Goal: Transaction & Acquisition: Purchase product/service

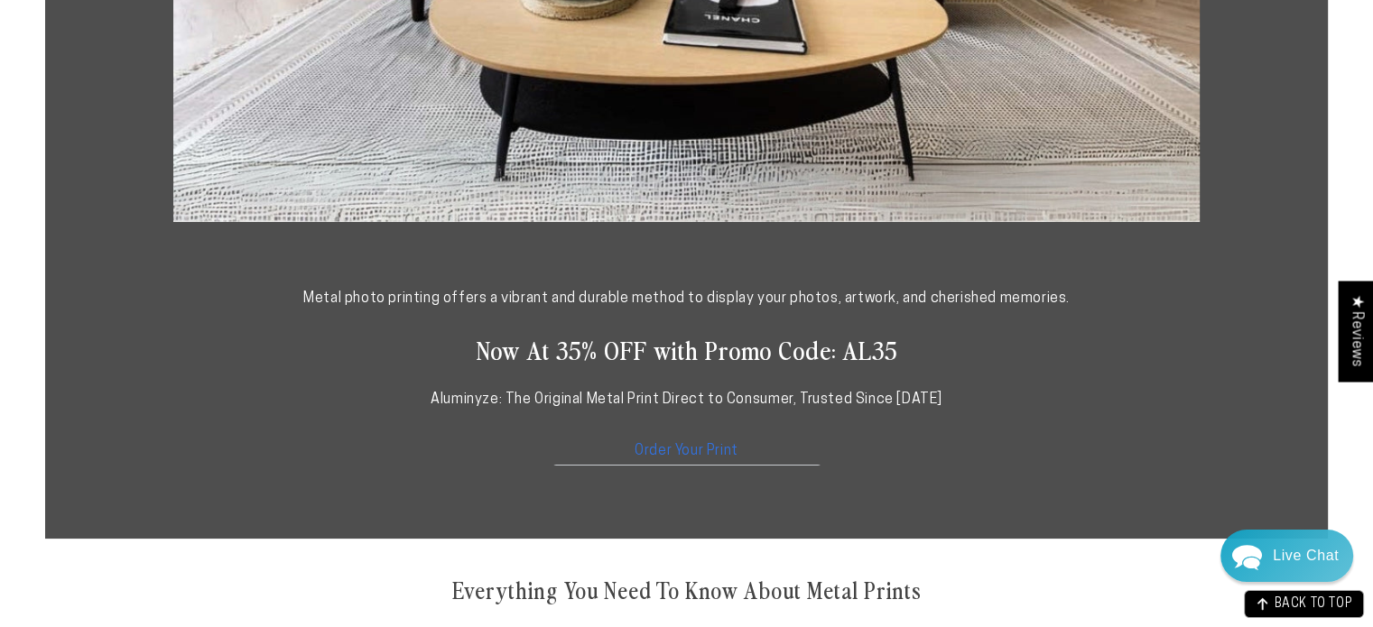
scroll to position [864, 0]
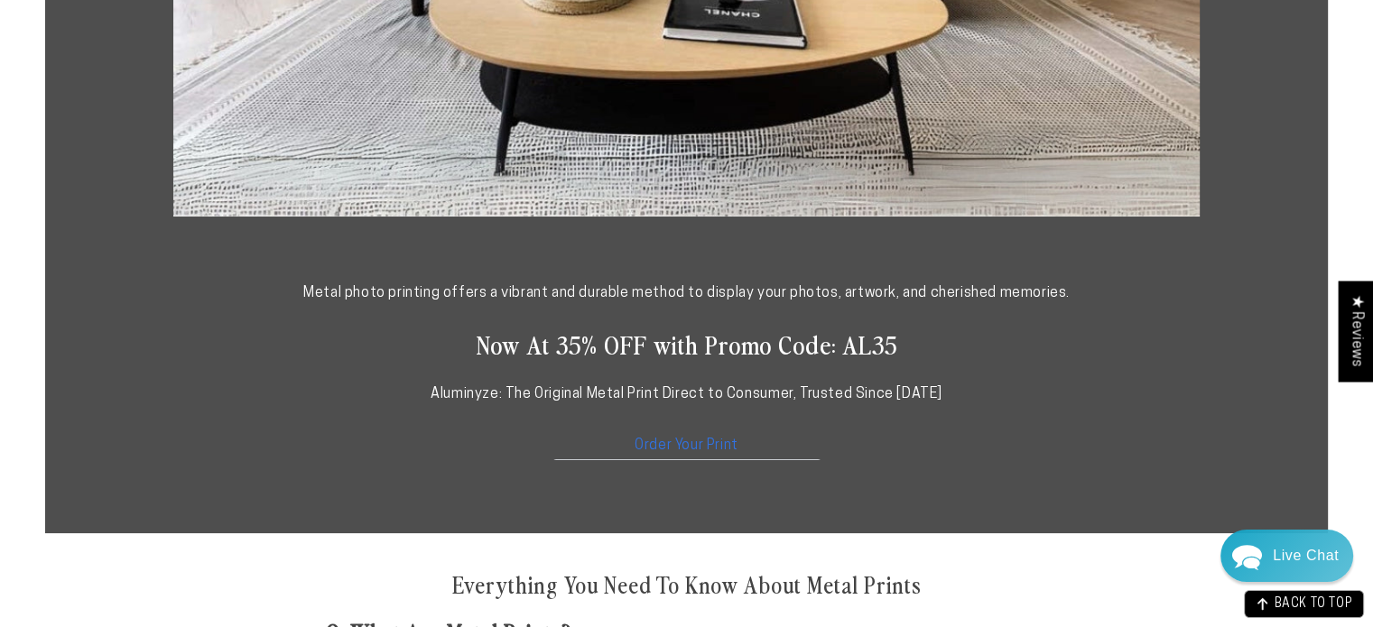
click at [671, 436] on link "Order Your Print" at bounding box center [687, 441] width 271 height 39
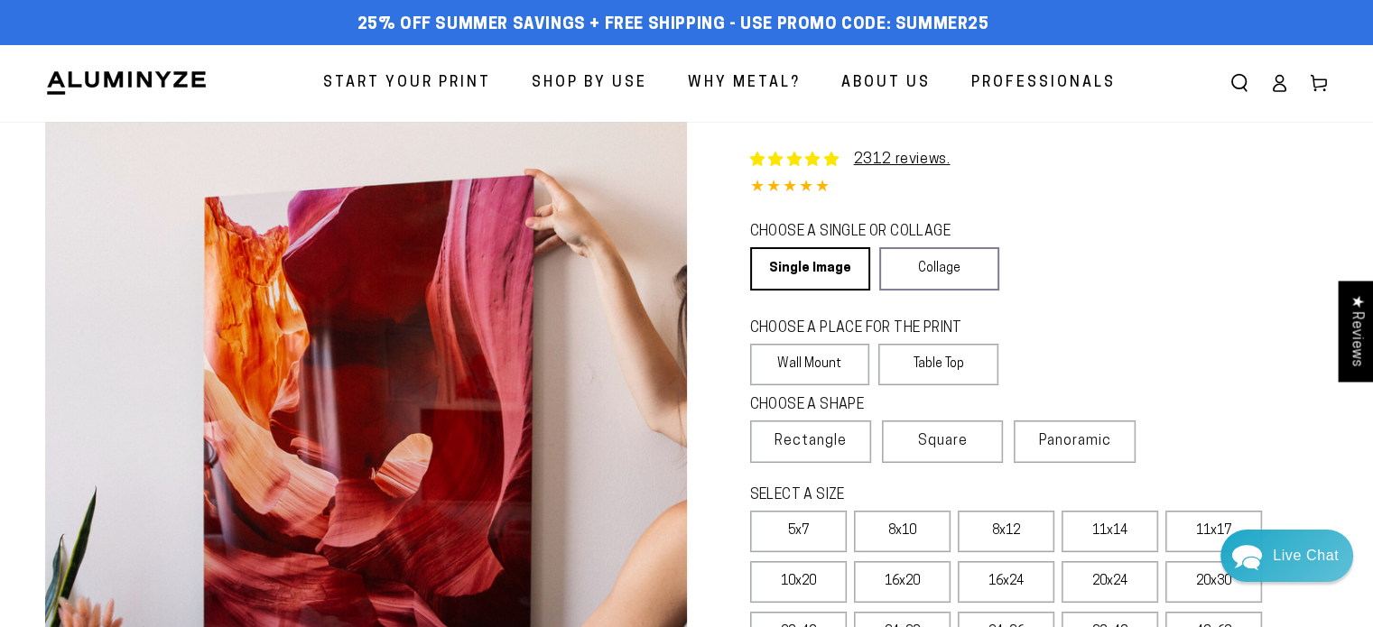
select select "**********"
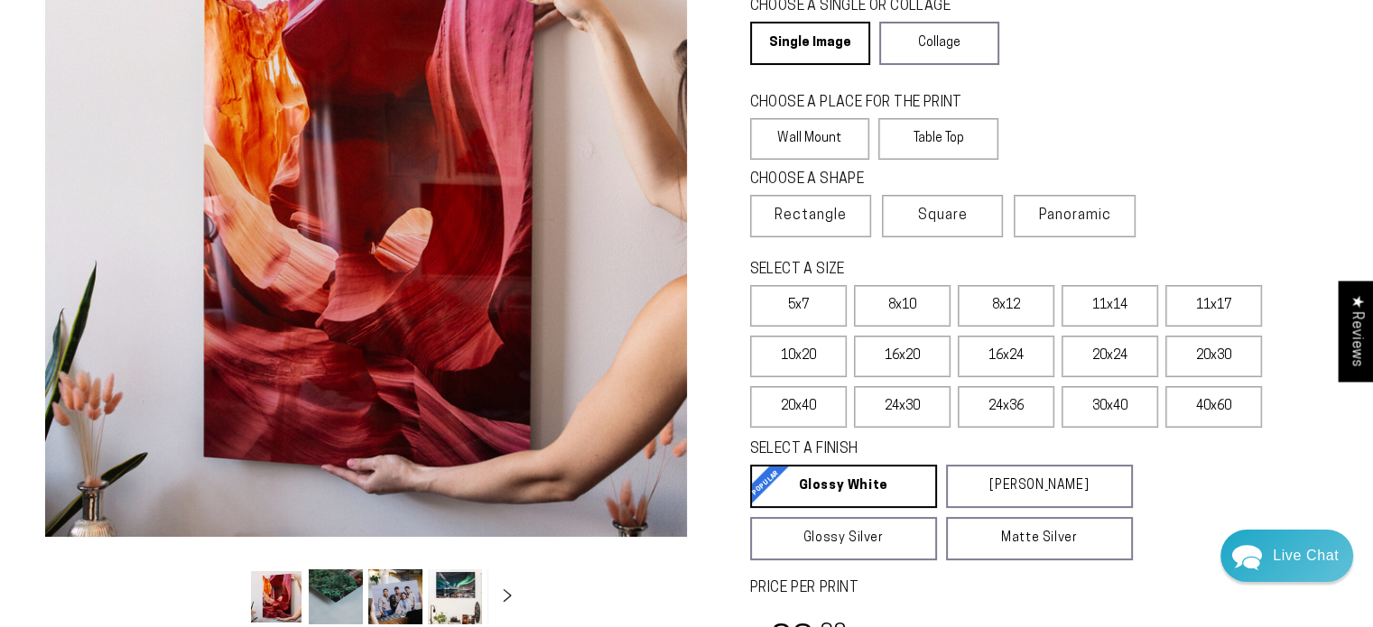
scroll to position [148, 0]
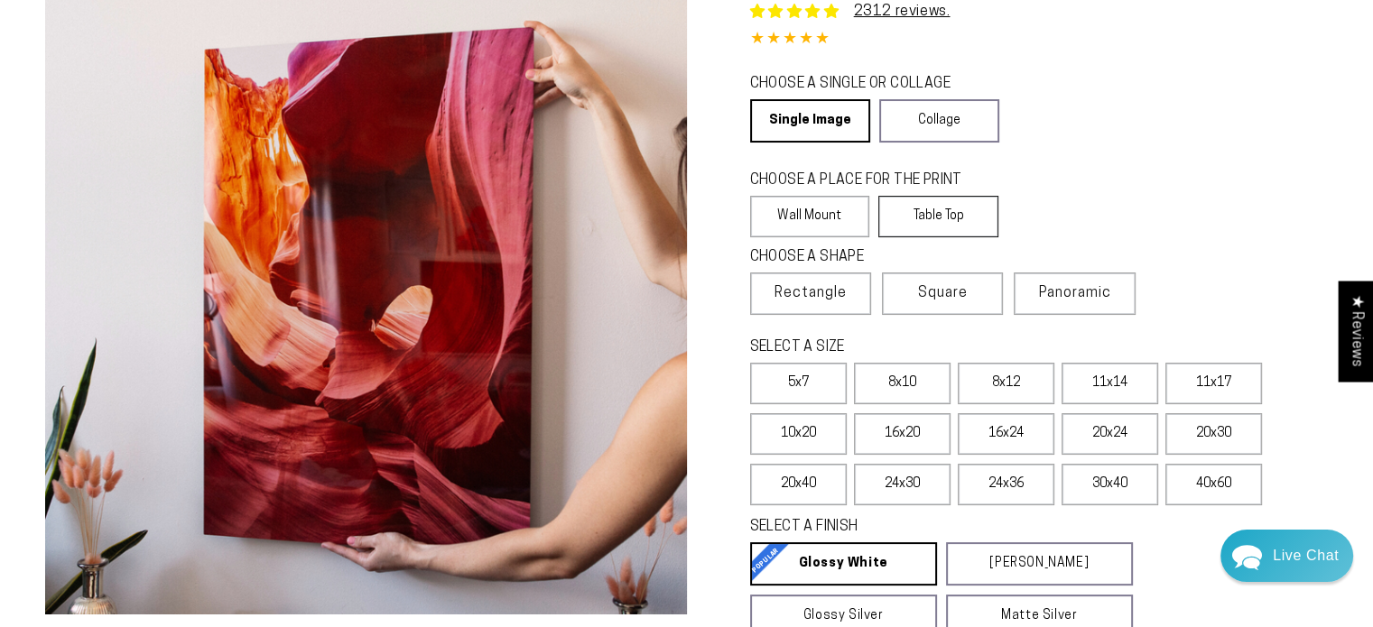
click at [949, 208] on label "Table Top" at bounding box center [938, 217] width 120 height 42
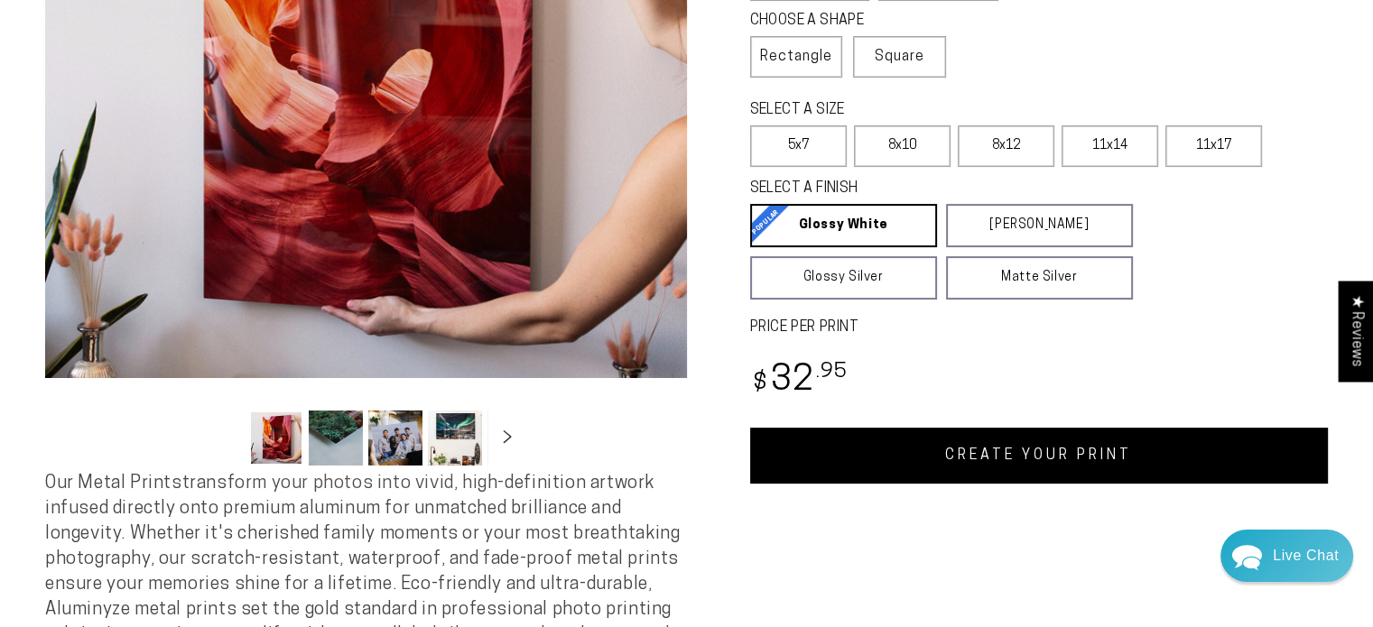
scroll to position [395, 0]
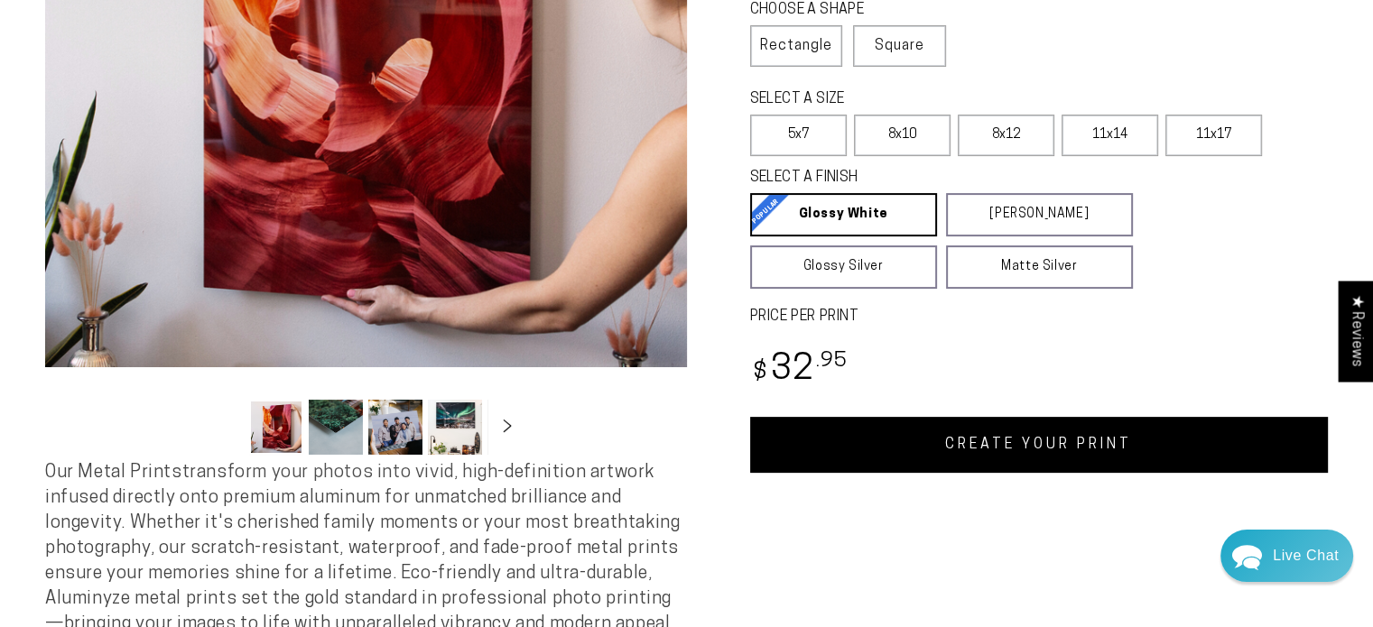
click at [386, 441] on button "Load image 3 in gallery view" at bounding box center [395, 427] width 54 height 55
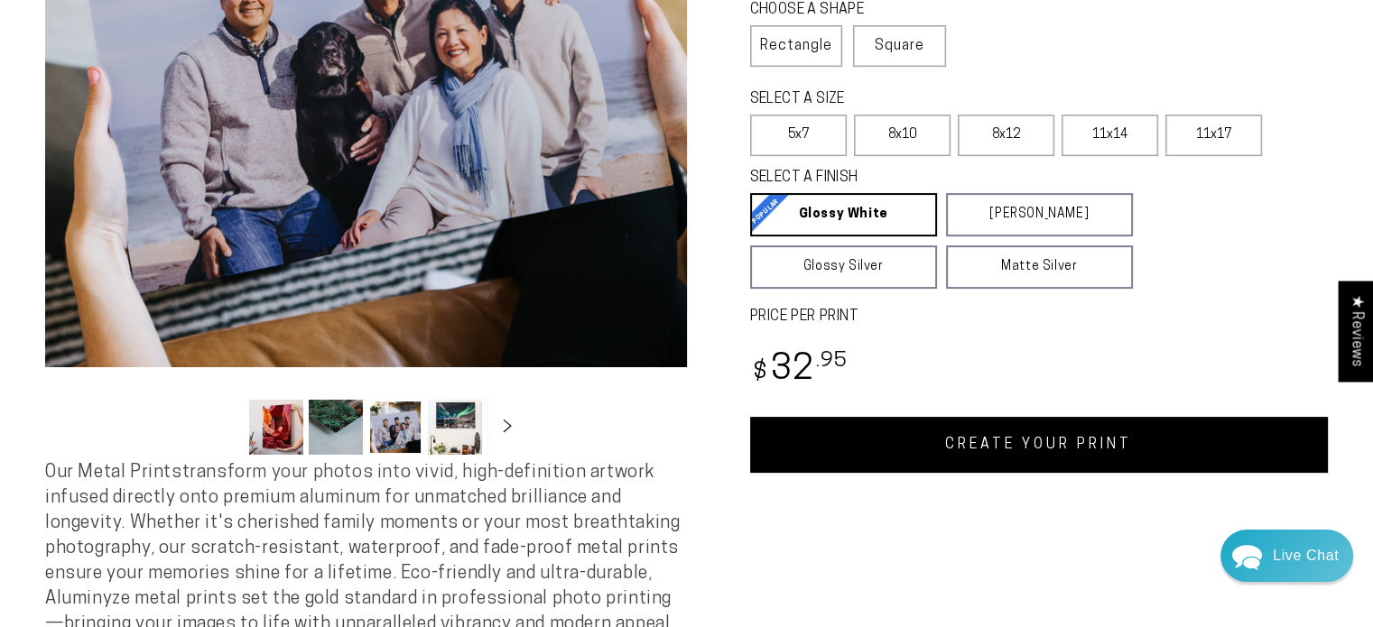
scroll to position [220, 0]
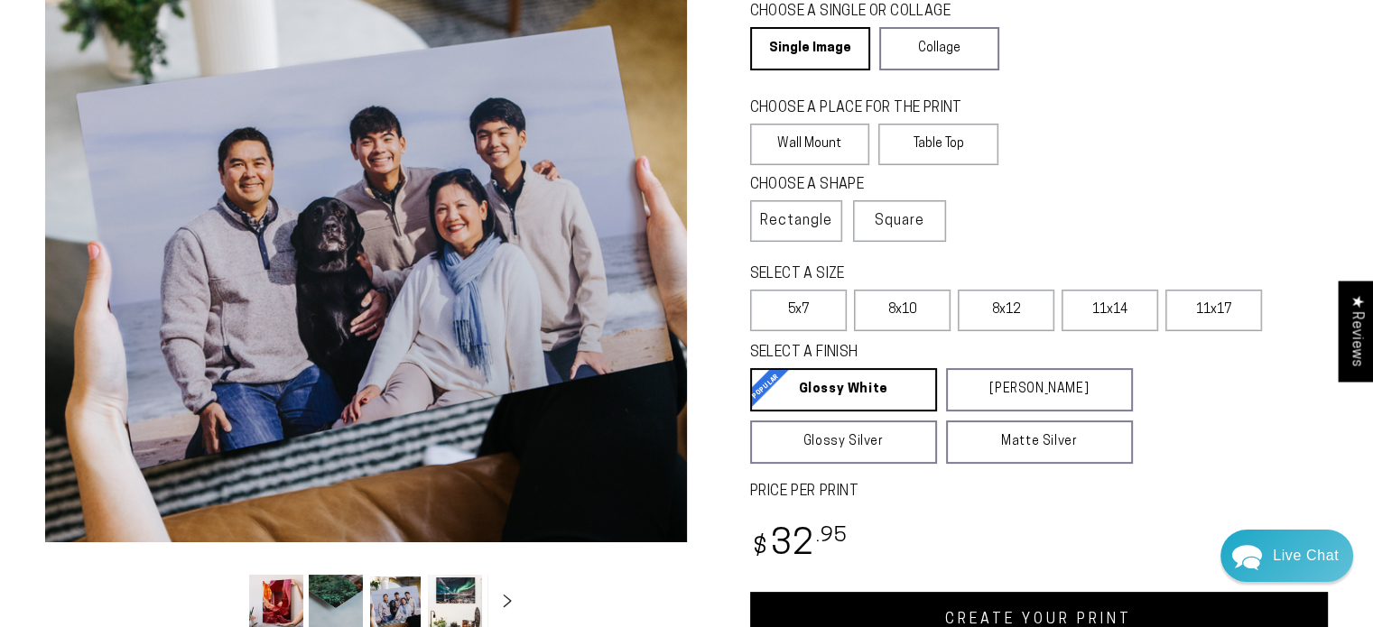
click at [324, 604] on button "Load image 2 in gallery view" at bounding box center [336, 602] width 54 height 55
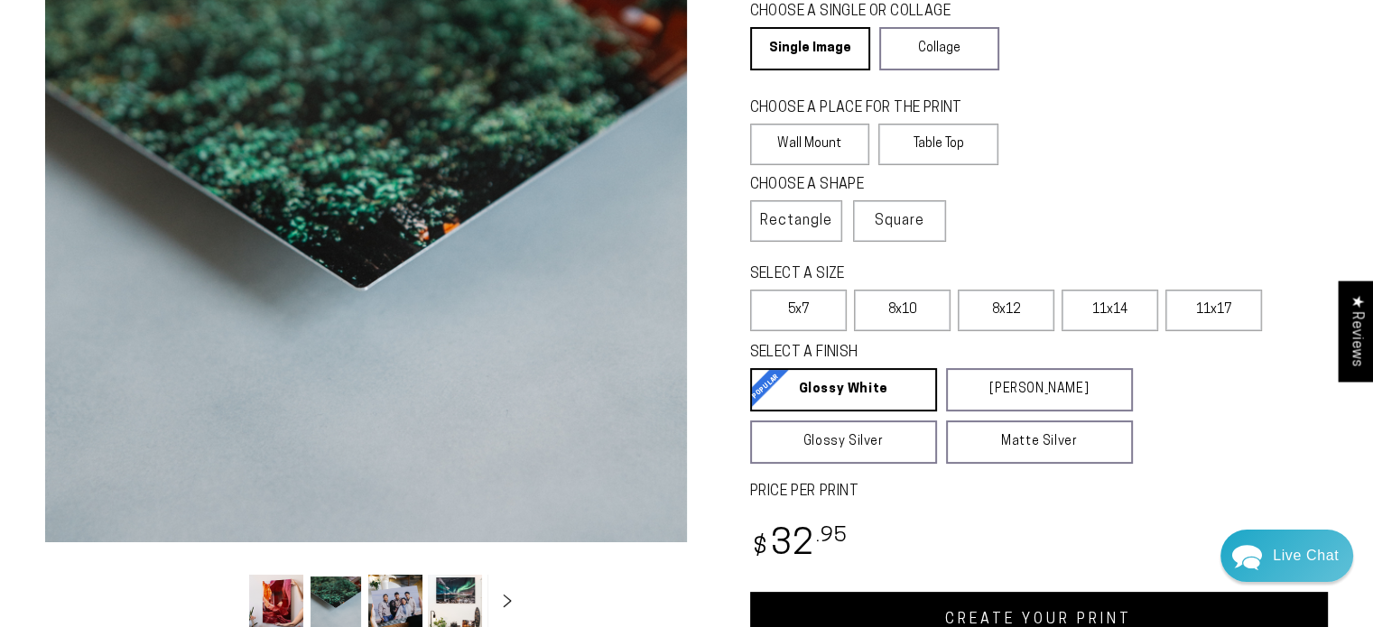
click at [437, 610] on button "Load image 4 in gallery view" at bounding box center [455, 602] width 54 height 55
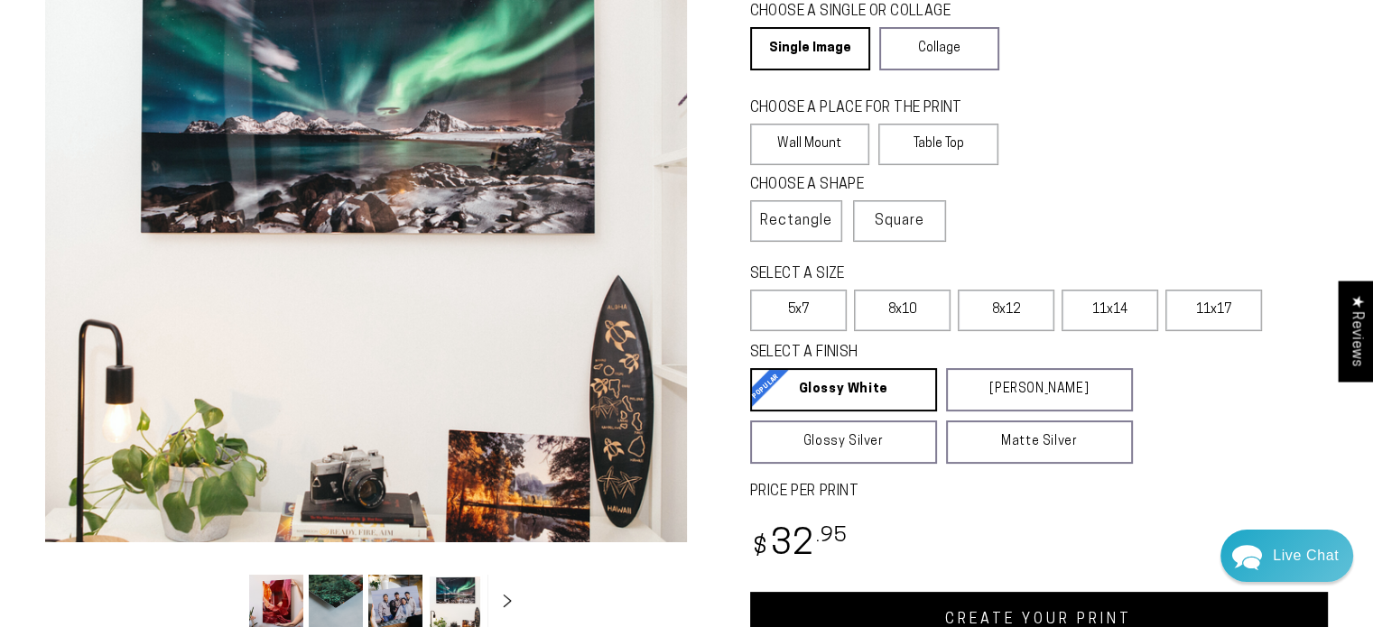
scroll to position [0, 175]
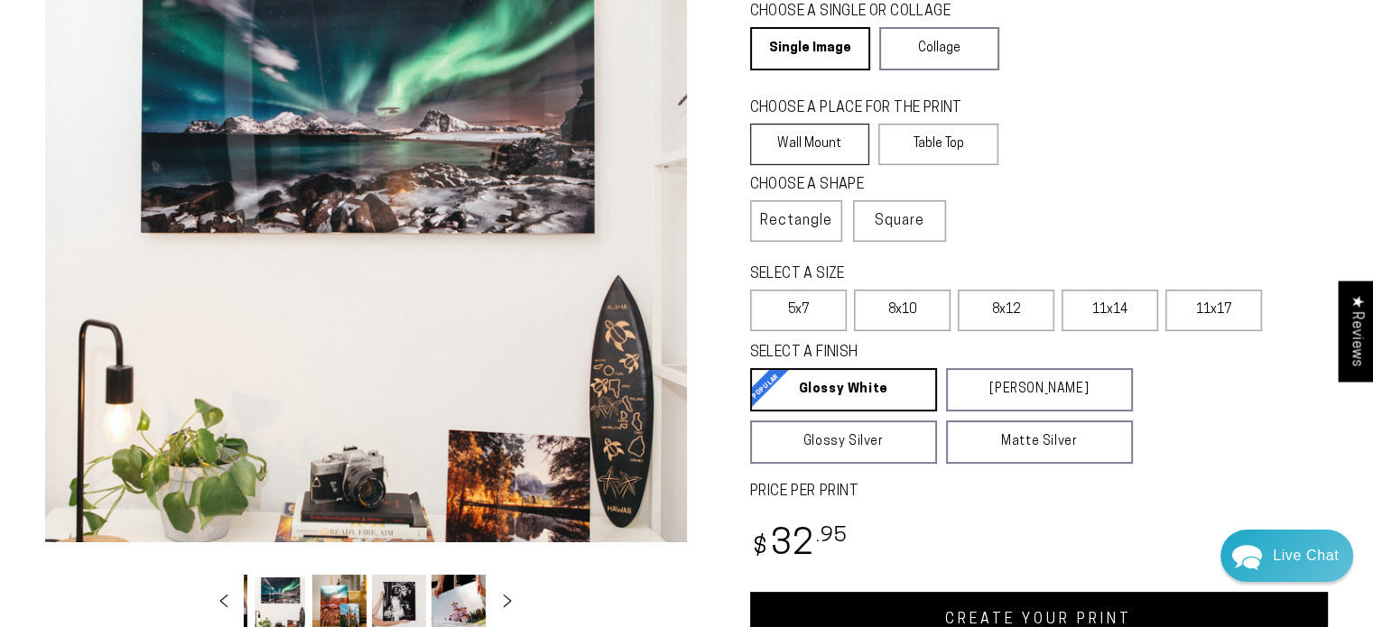
click at [814, 147] on label "Wall Mount" at bounding box center [810, 145] width 120 height 42
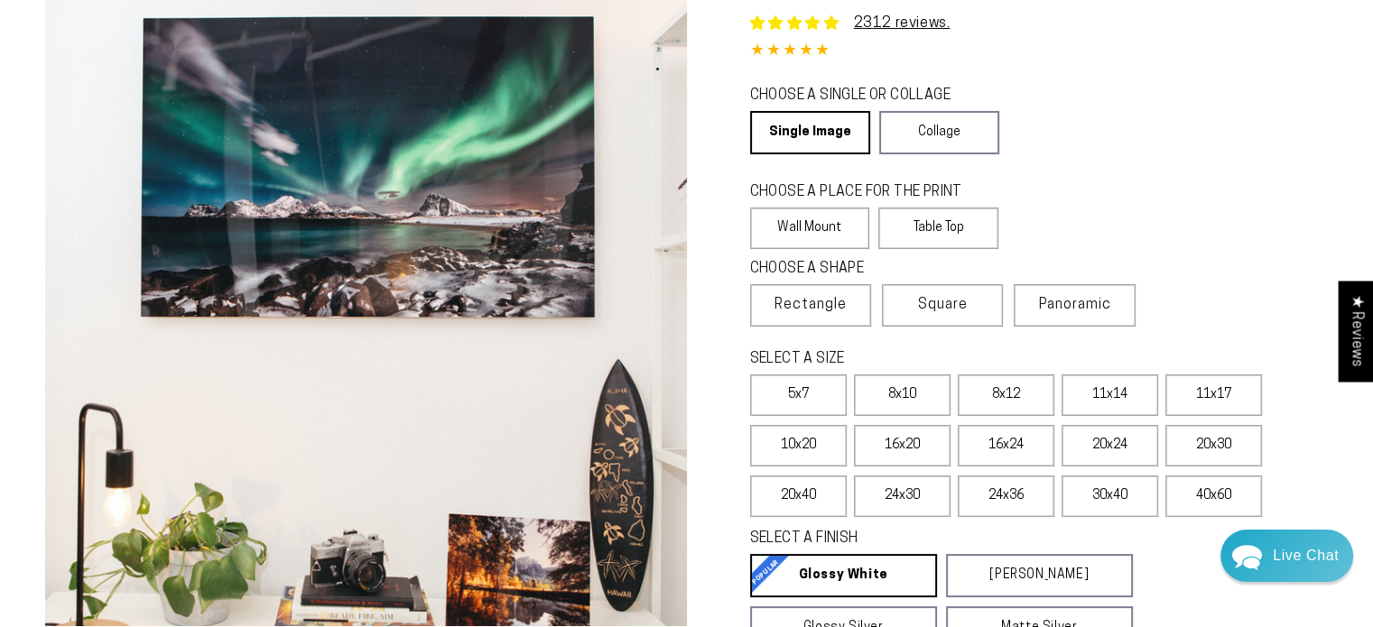
scroll to position [103, 0]
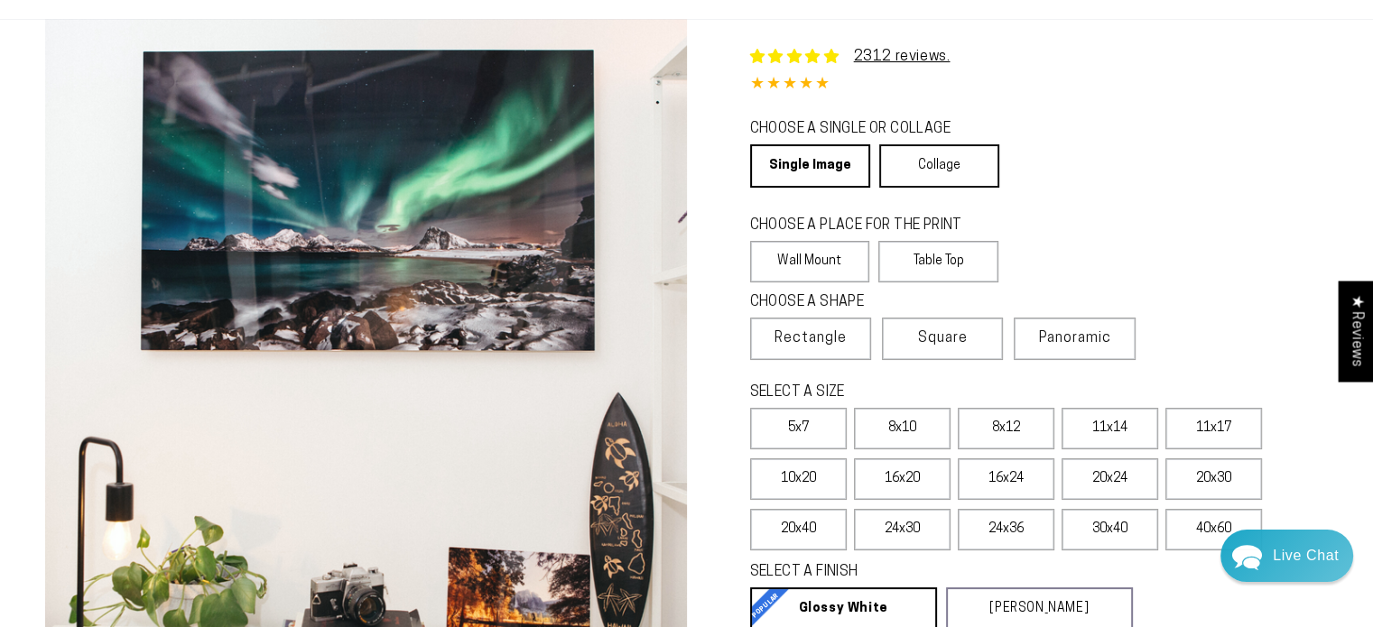
click at [970, 160] on link "Collage" at bounding box center [939, 165] width 120 height 43
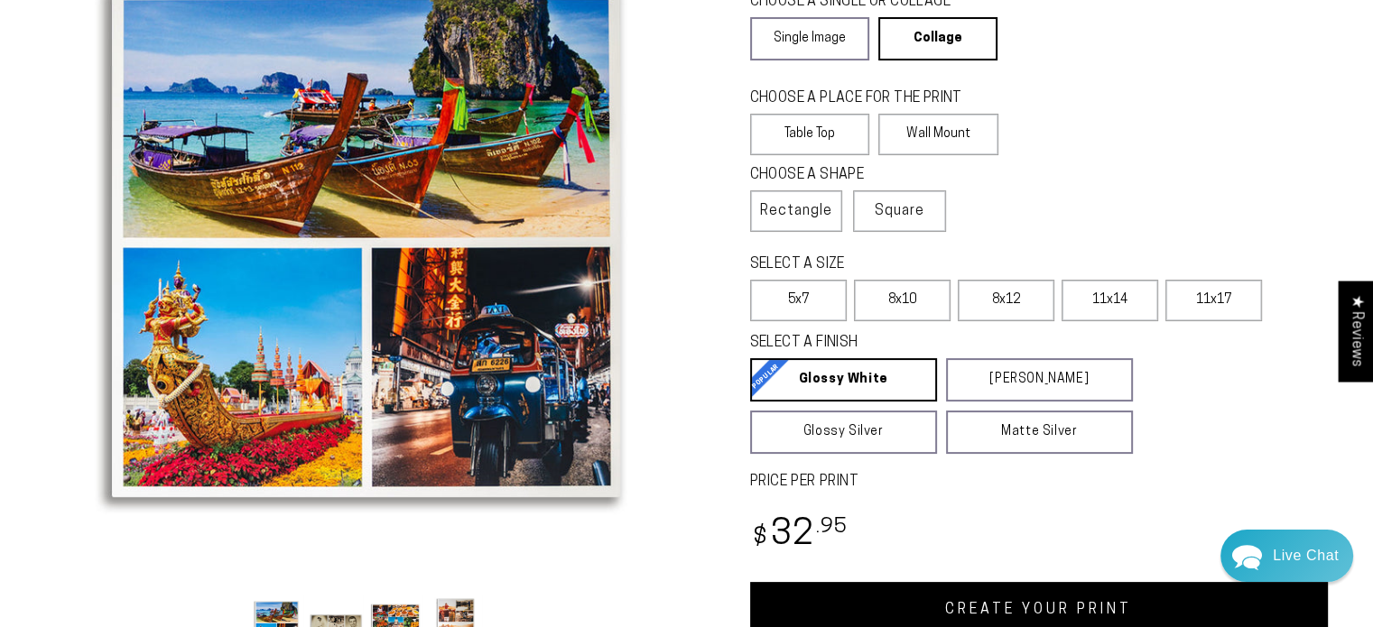
scroll to position [227, 0]
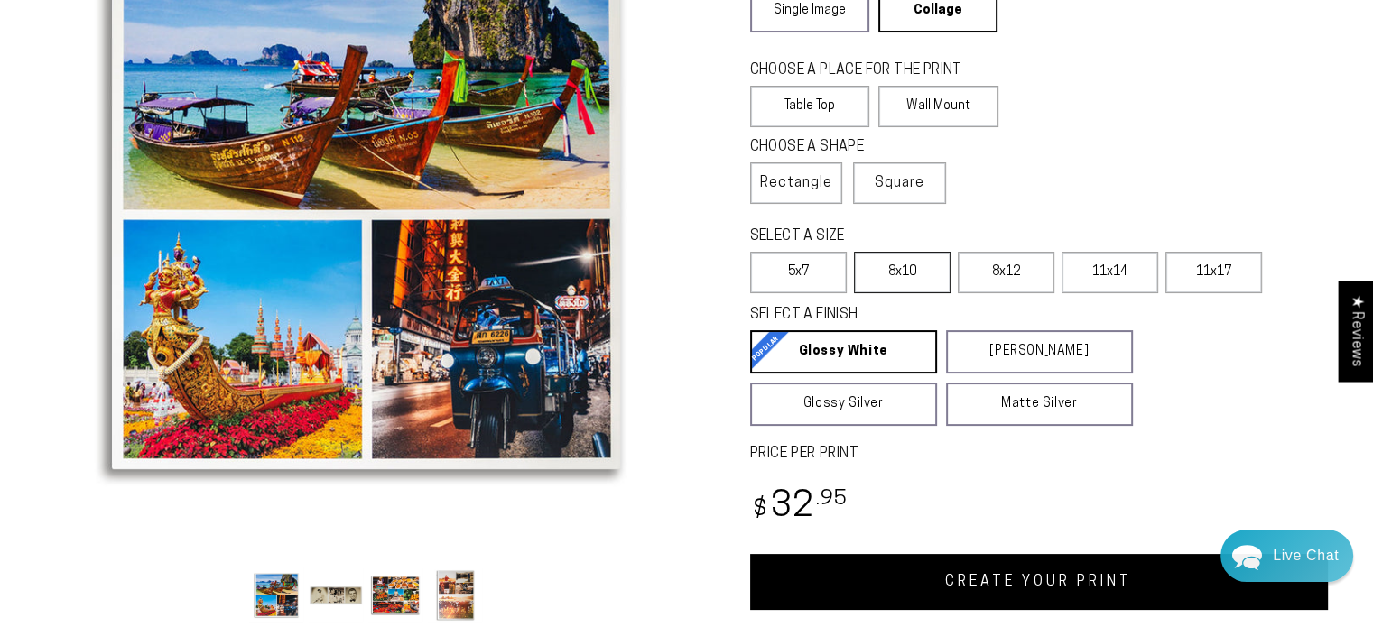
click at [896, 266] on label "8x10" at bounding box center [902, 273] width 97 height 42
click at [1000, 285] on label "8x12" at bounding box center [1006, 273] width 97 height 42
click at [449, 595] on button "Load image 4 in gallery view" at bounding box center [455, 595] width 54 height 55
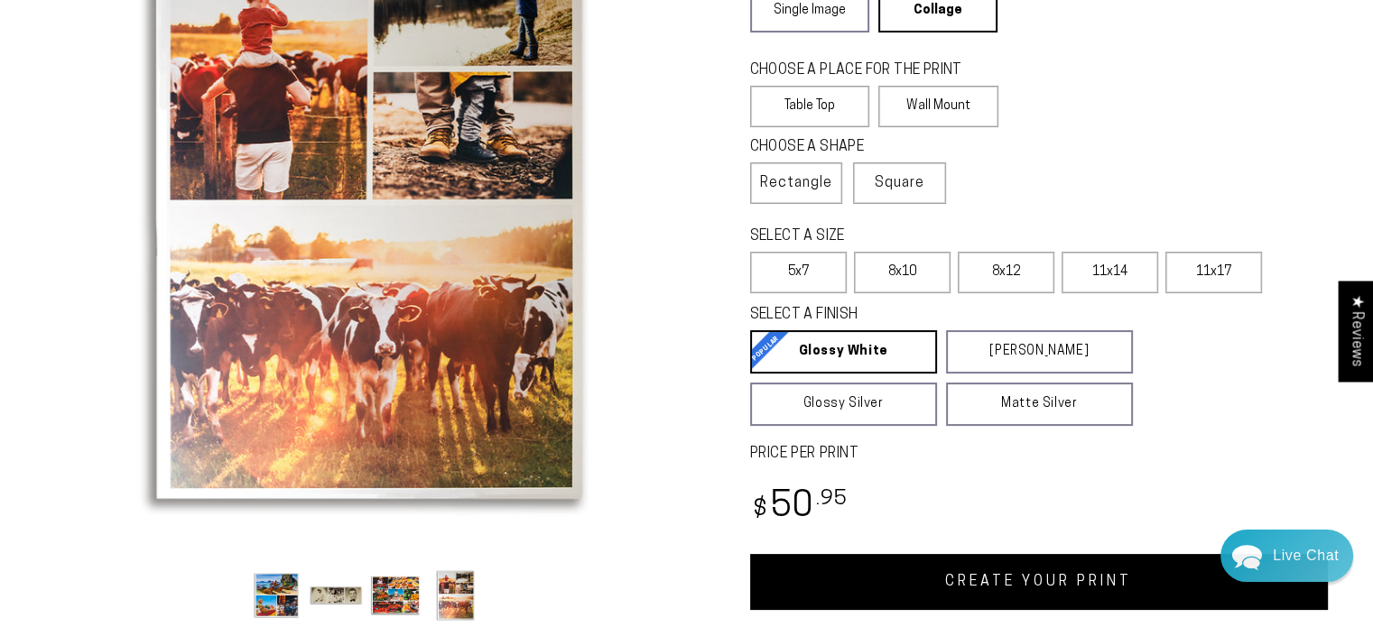
click at [393, 592] on button "Load image 3 in gallery view" at bounding box center [395, 595] width 54 height 55
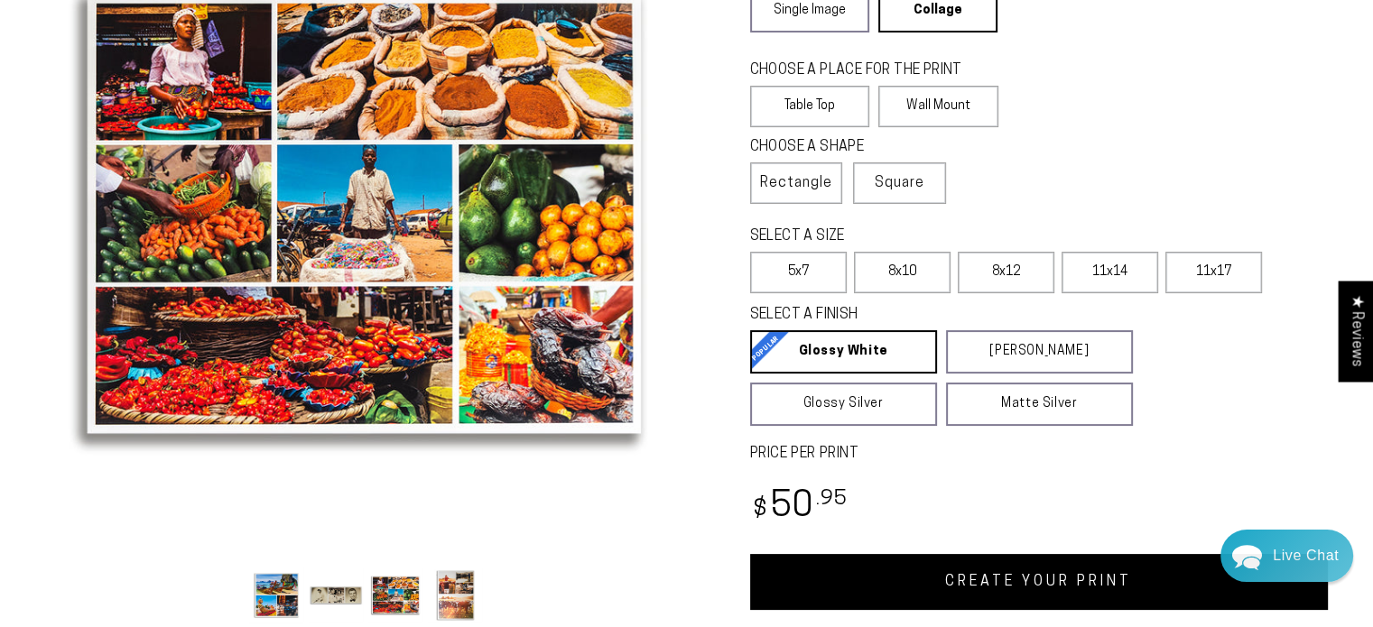
click at [331, 587] on button "Load image 2 in gallery view" at bounding box center [336, 595] width 54 height 55
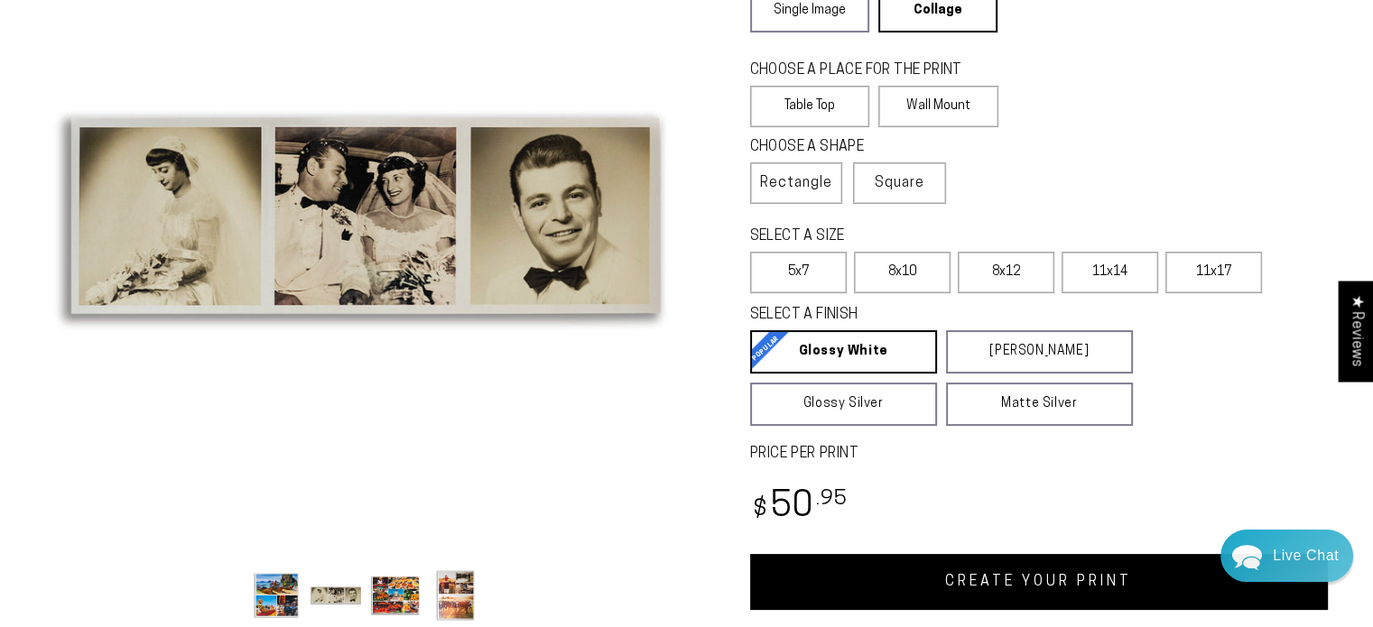
click at [266, 580] on button "Load image 1 in gallery view" at bounding box center [276, 595] width 54 height 55
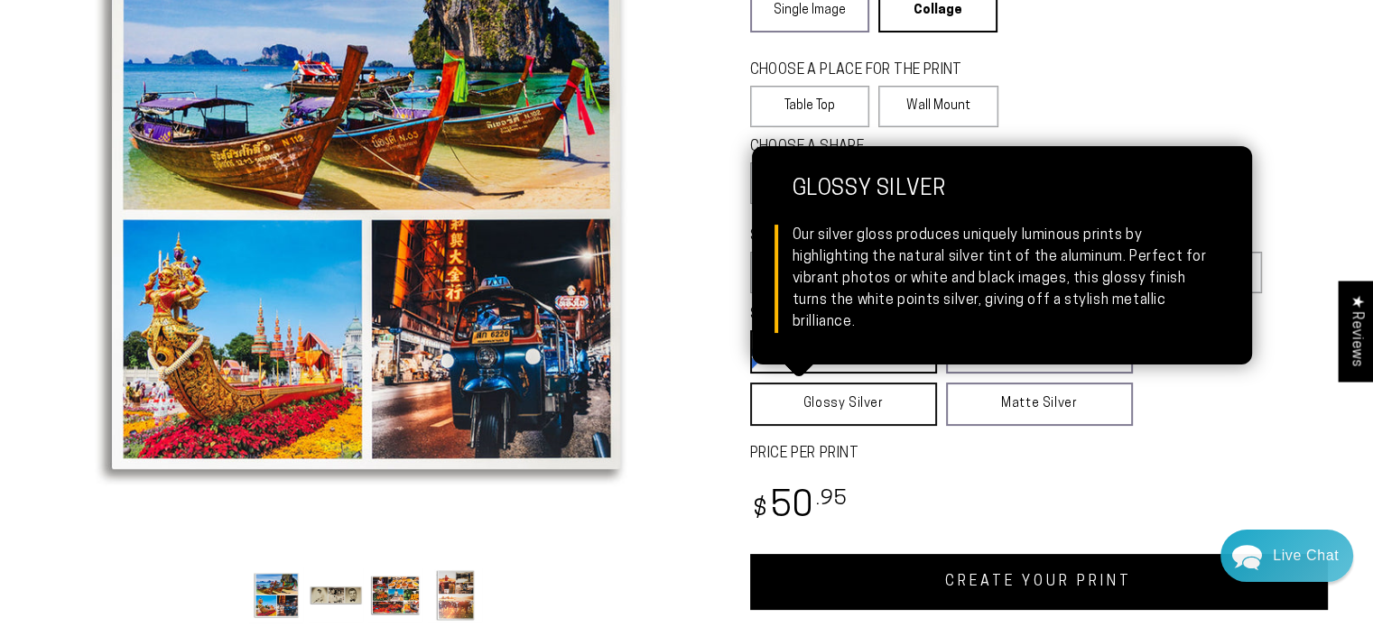
click at [875, 409] on link "Glossy Silver Glossy Silver Our silver gloss produces uniquely luminous prints …" at bounding box center [843, 404] width 187 height 43
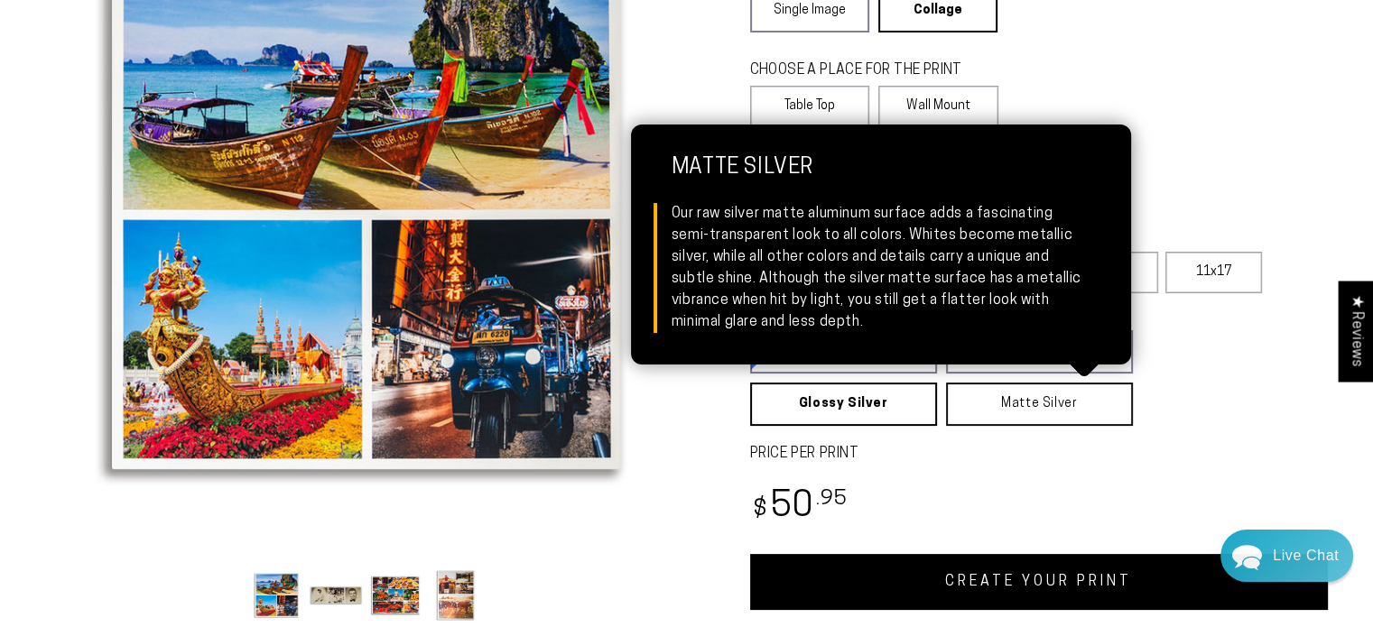
click at [982, 422] on link "Matte Silver Matte Silver Our raw silver matte aluminum surface adds a fascinat…" at bounding box center [1039, 404] width 187 height 43
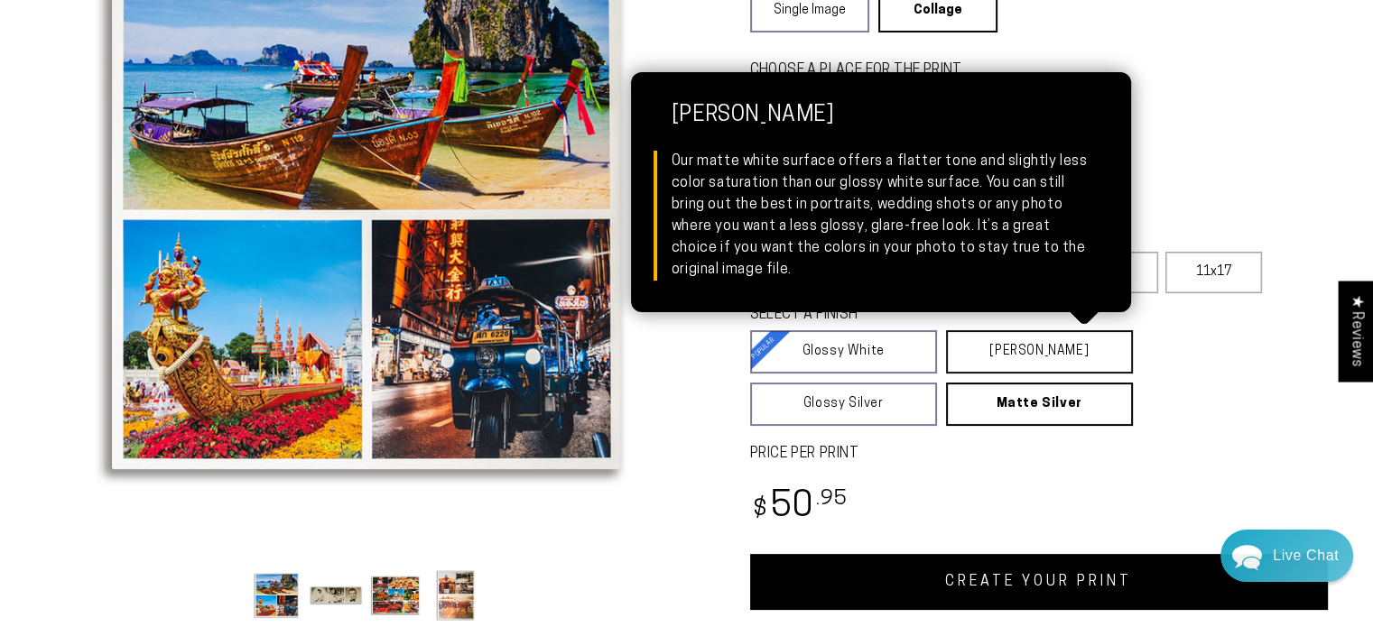
click at [1078, 355] on link "Matte White Matte White Our matte white surface offers a flatter tone and sligh…" at bounding box center [1039, 351] width 187 height 43
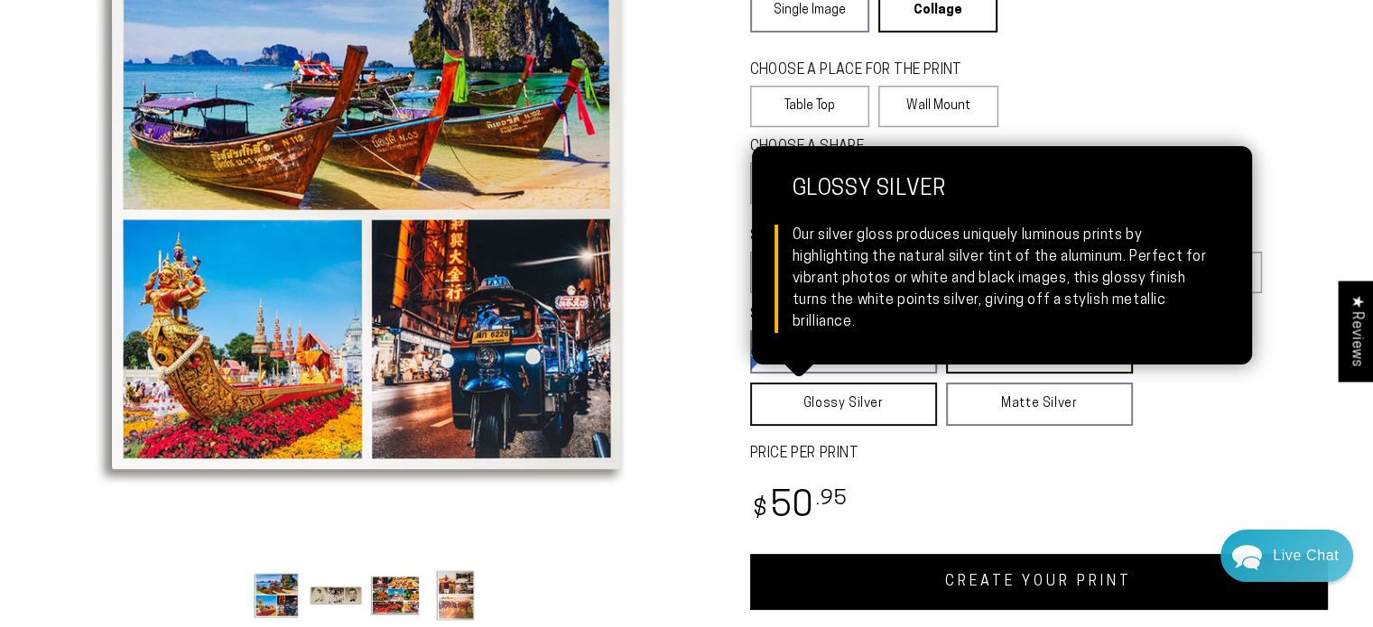
click at [808, 404] on link "Glossy Silver Glossy Silver Our silver gloss produces uniquely luminous prints …" at bounding box center [843, 404] width 187 height 43
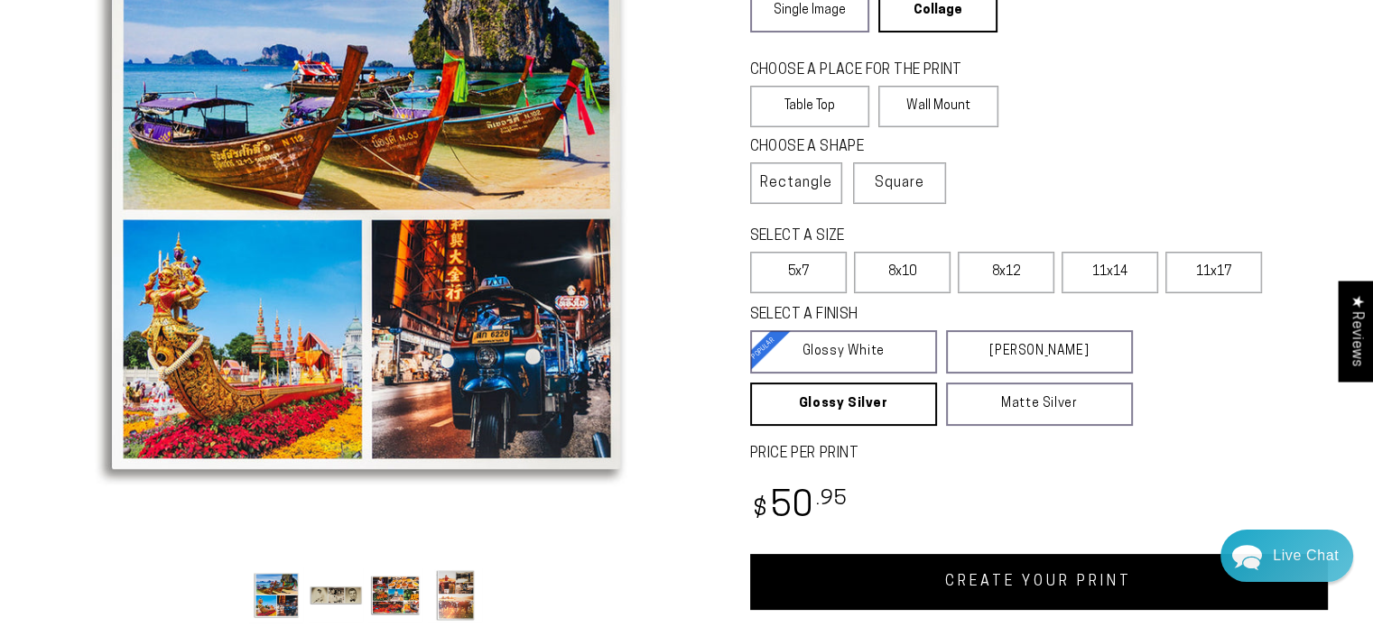
click at [852, 559] on link "CREATE YOUR PRINT" at bounding box center [1039, 582] width 579 height 56
